Goal: Transaction & Acquisition: Purchase product/service

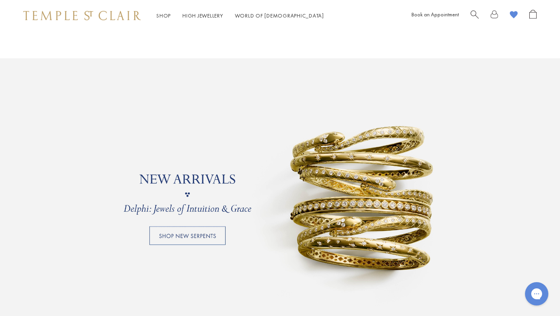
scroll to position [629, 0]
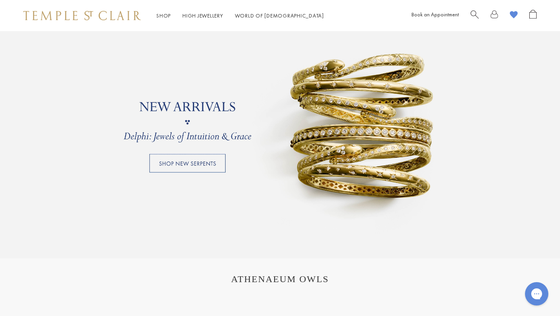
click at [203, 163] on link at bounding box center [280, 122] width 560 height 272
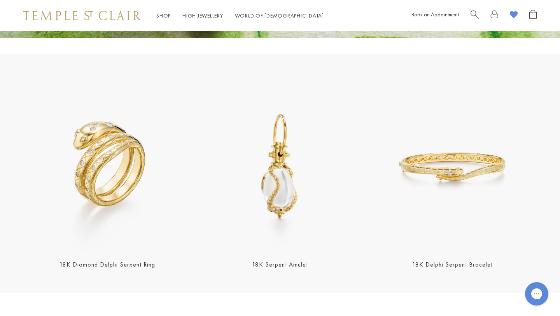
scroll to position [266, 0]
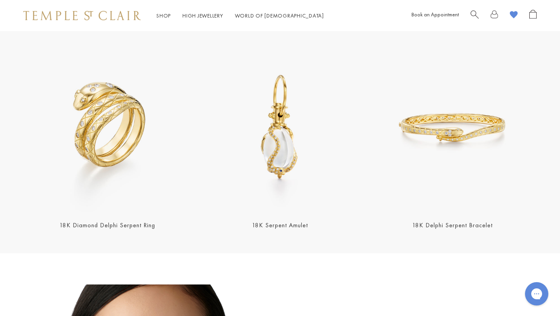
click at [128, 224] on link "18K Diamond Delphi Serpent Ring" at bounding box center [107, 225] width 96 height 8
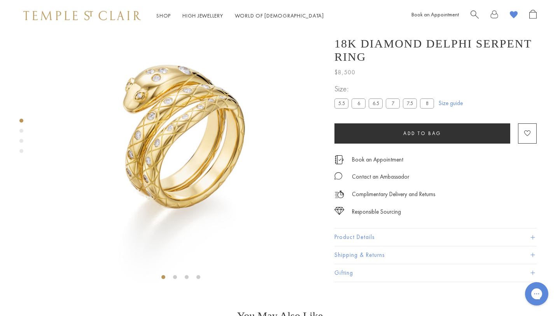
click at [21, 130] on div "Product gallery navigation" at bounding box center [21, 131] width 4 height 4
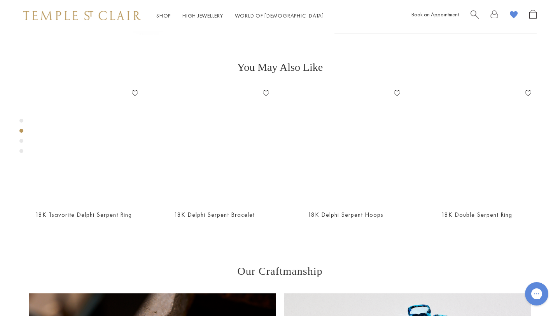
scroll to position [284, 0]
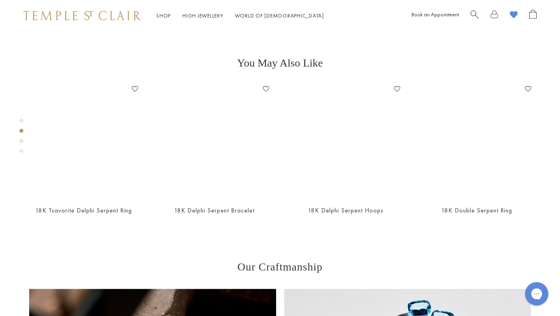
click at [22, 141] on div "Product gallery navigation" at bounding box center [21, 141] width 4 height 4
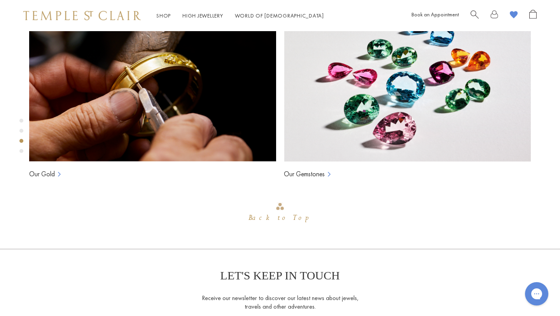
scroll to position [568, 0]
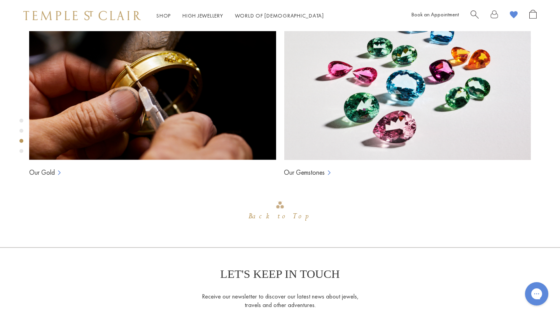
click at [21, 150] on div "Product gallery navigation" at bounding box center [21, 151] width 4 height 4
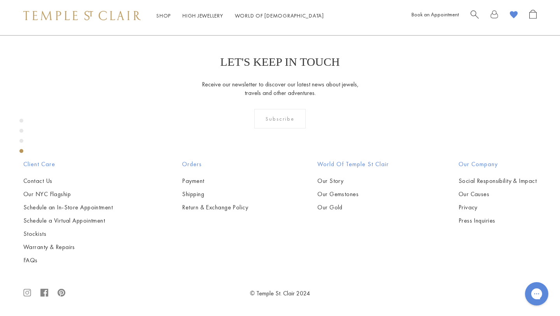
scroll to position [851, 0]
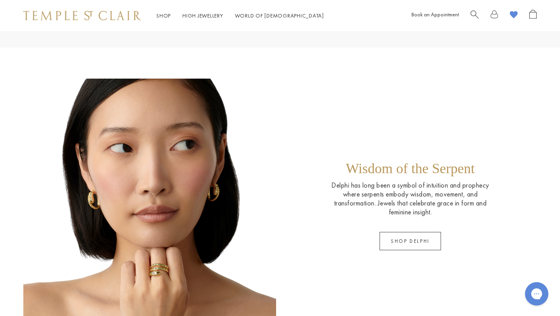
scroll to position [542, 0]
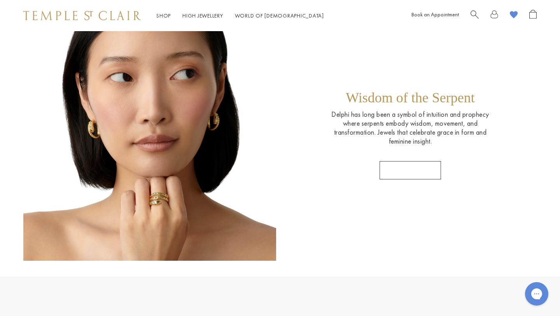
click at [403, 170] on link "SHOP DELPHI" at bounding box center [409, 170] width 61 height 18
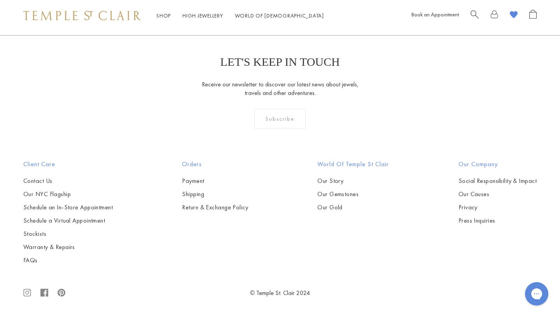
scroll to position [773, 0]
